Goal: Entertainment & Leisure: Consume media (video, audio)

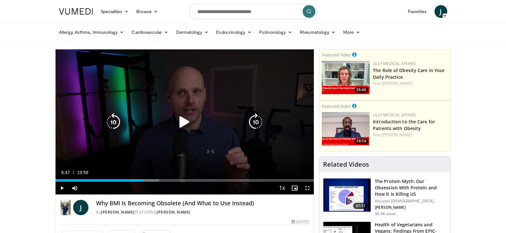
click at [185, 119] on icon "Video Player" at bounding box center [184, 122] width 18 height 18
click at [111, 118] on icon "Video Player" at bounding box center [113, 122] width 18 height 18
click at [216, 94] on div "10 seconds Tap to unmute" at bounding box center [185, 121] width 258 height 145
click at [184, 118] on icon "Video Player" at bounding box center [184, 122] width 18 height 18
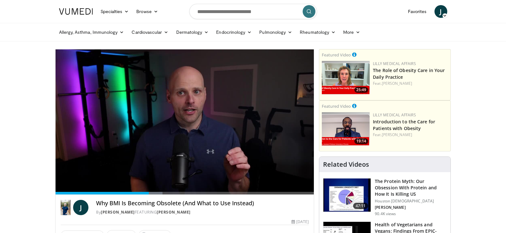
click at [479, 21] on header "Specialties Adult & Family Medicine Allergy, [MEDICAL_DATA], Immunology Anesthe…" at bounding box center [253, 20] width 506 height 41
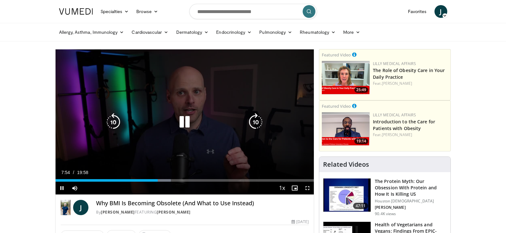
drag, startPoint x: 169, startPoint y: 80, endPoint x: 169, endPoint y: 74, distance: 6.4
click at [169, 80] on div "10 seconds Tap to unmute" at bounding box center [185, 121] width 258 height 145
click at [182, 121] on icon "Video Player" at bounding box center [184, 122] width 18 height 18
click at [189, 116] on icon "Video Player" at bounding box center [184, 122] width 18 height 18
click at [184, 119] on icon "Video Player" at bounding box center [184, 122] width 18 height 18
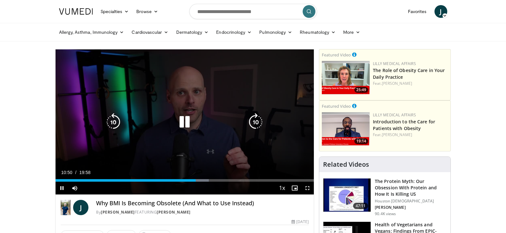
click at [116, 121] on icon "Video Player" at bounding box center [113, 122] width 18 height 18
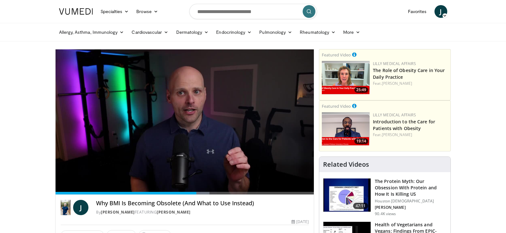
click at [385, 34] on ul "Allergy, [MEDICAL_DATA], Immunology [MEDICAL_DATA] [DEMOGRAPHIC_DATA] Dermatiti…" at bounding box center [253, 32] width 396 height 18
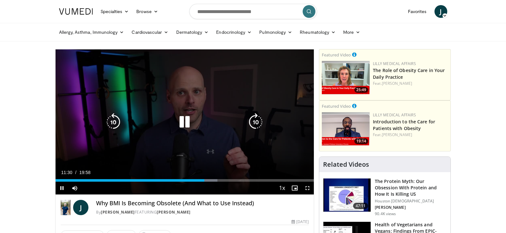
click at [185, 124] on icon "Video Player" at bounding box center [184, 122] width 18 height 18
click at [180, 119] on icon "Video Player" at bounding box center [184, 122] width 18 height 18
click at [188, 121] on icon "Video Player" at bounding box center [184, 122] width 18 height 18
